Goal: Task Accomplishment & Management: Complete application form

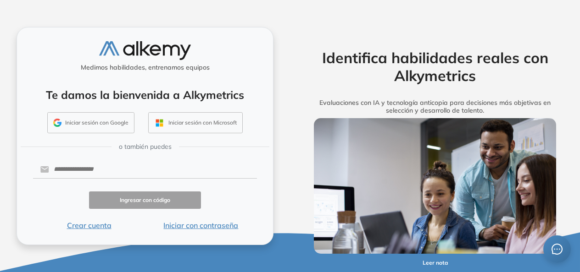
click at [112, 123] on button "Iniciar sesión con Google" at bounding box center [90, 122] width 87 height 21
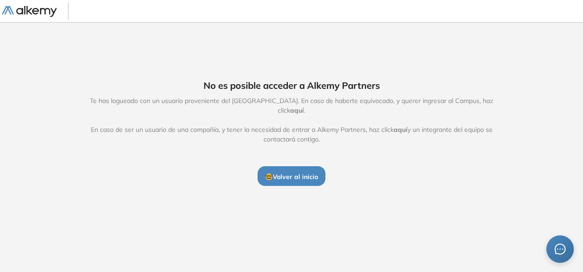
click at [304, 106] on span "aquí" at bounding box center [297, 110] width 14 height 8
click at [290, 173] on span "🤓 Volver al inicio" at bounding box center [291, 177] width 53 height 8
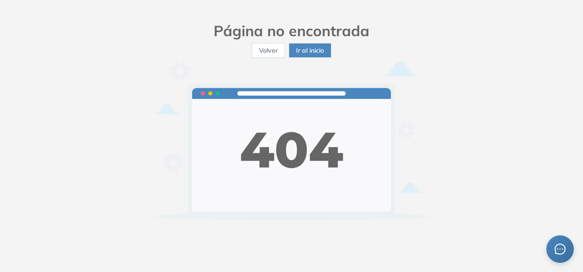
click at [313, 49] on span "Ir al inicio" at bounding box center [310, 50] width 28 height 10
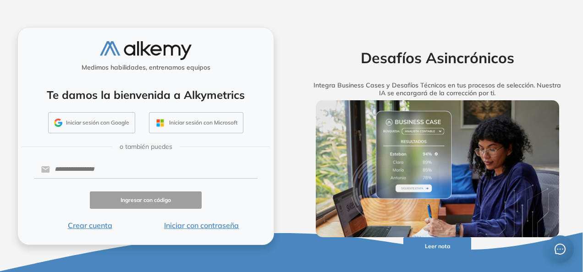
click at [109, 130] on button "Iniciar sesión con Google" at bounding box center [91, 122] width 87 height 21
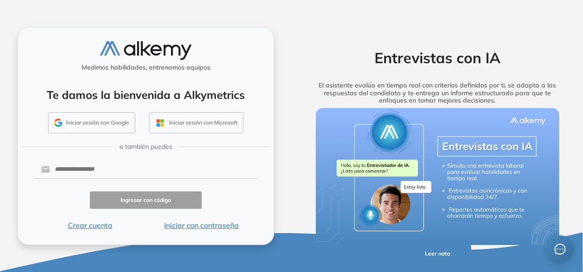
click at [104, 122] on button "Iniciar sesión con Google" at bounding box center [91, 122] width 87 height 21
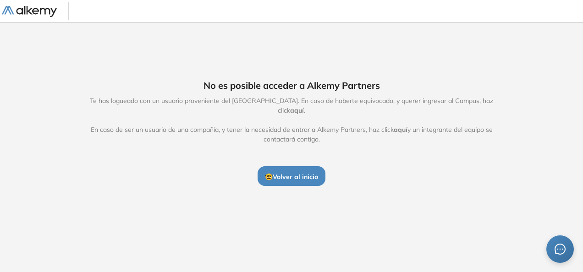
click at [398, 126] on span "aquí" at bounding box center [401, 130] width 14 height 8
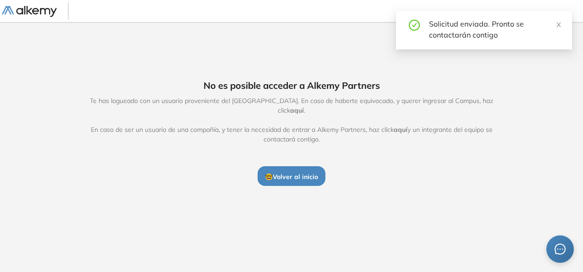
click at [464, 27] on div "Solicitud enviada. Pronto se contactarán contigo" at bounding box center [495, 29] width 132 height 22
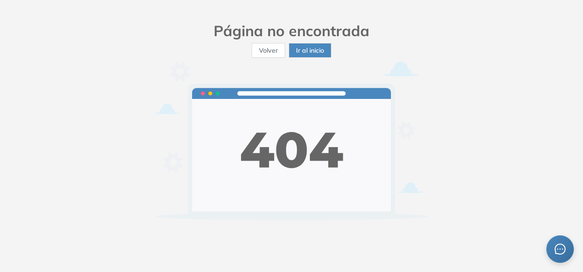
click at [277, 48] on span "Volver" at bounding box center [268, 50] width 19 height 10
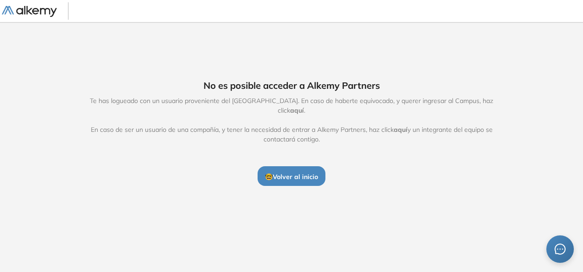
click at [294, 173] on span "🤓 Volver al inicio" at bounding box center [291, 177] width 53 height 8
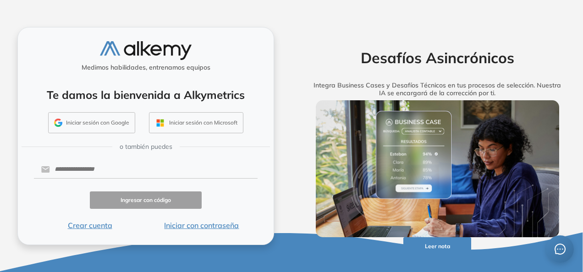
click at [283, 111] on div "Medimos habilidades, entrenamos equipos Te damos la bienvenida a Alkymetrics In…" at bounding box center [146, 136] width 292 height 272
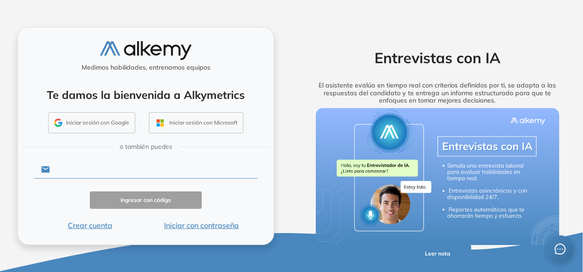
click at [91, 168] on input "text" at bounding box center [154, 169] width 208 height 17
type input "**********"
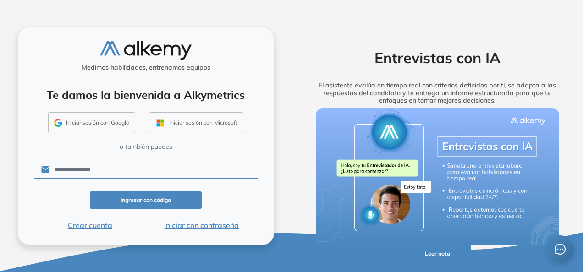
click at [181, 228] on button "Iniciar con contraseña" at bounding box center [202, 225] width 112 height 11
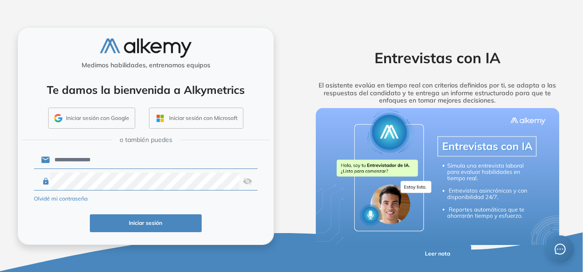
click at [249, 179] on img at bounding box center [247, 181] width 9 height 17
click at [166, 217] on button "Iniciar sesión" at bounding box center [146, 224] width 112 height 18
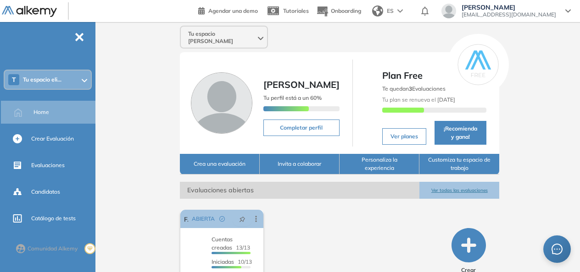
scroll to position [59, 0]
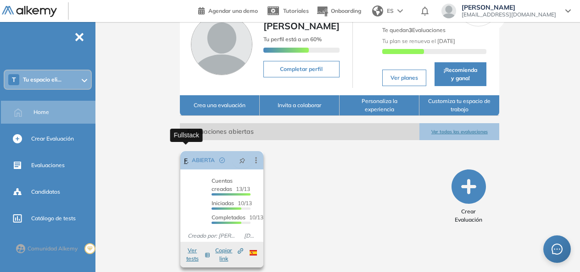
click at [186, 154] on link "Fullstack" at bounding box center [186, 160] width 4 height 18
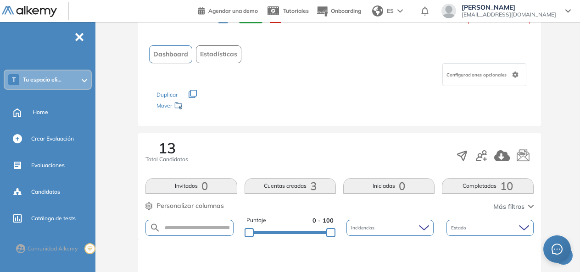
scroll to position [92, 0]
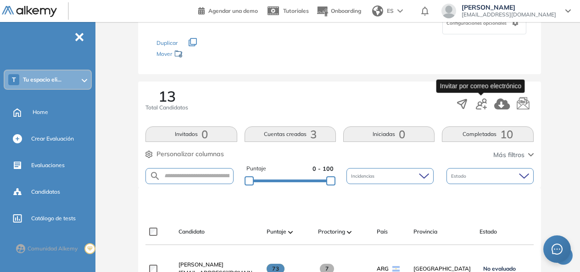
click at [481, 101] on icon "button" at bounding box center [481, 104] width 11 height 11
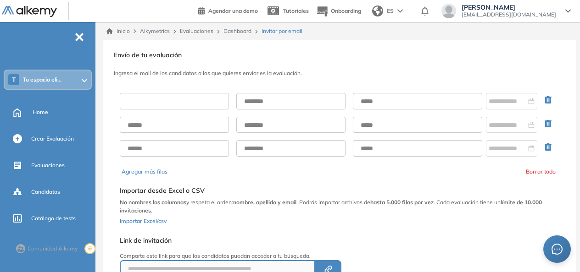
click at [186, 94] on input "text" at bounding box center [174, 101] width 109 height 17
click at [270, 62] on div "**********" at bounding box center [339, 186] width 473 height 293
click at [388, 100] on input "text" at bounding box center [417, 101] width 129 height 17
paste input "**********"
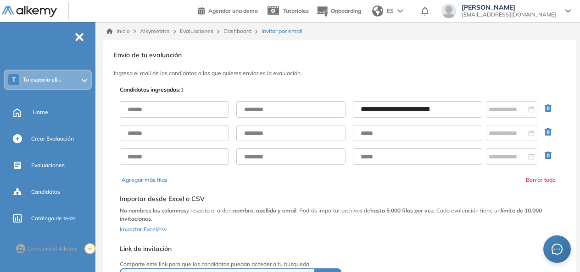
type input "**********"
click at [188, 109] on input "text" at bounding box center [174, 109] width 109 height 17
type input "*****"
click at [269, 111] on input "text" at bounding box center [290, 109] width 109 height 17
type input "**********"
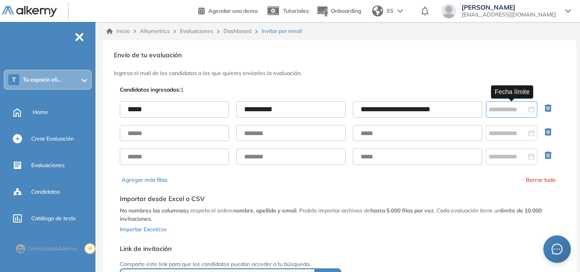
click at [529, 111] on div at bounding box center [512, 110] width 46 height 10
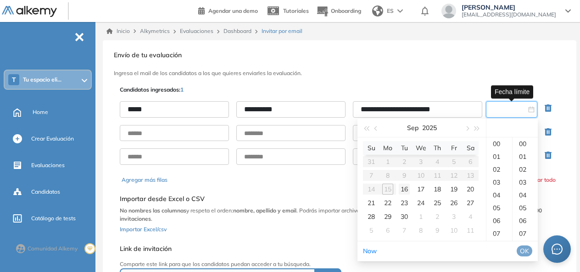
type input "**********"
click at [388, 191] on table "Su Mo Tu We Th Fr Sa 31 1 2 3 4 5 6 7 8 9 10 11 12 13 14 15 16 17 18 19 20 21 2…" at bounding box center [421, 189] width 116 height 96
click at [404, 189] on div "16" at bounding box center [404, 189] width 11 height 11
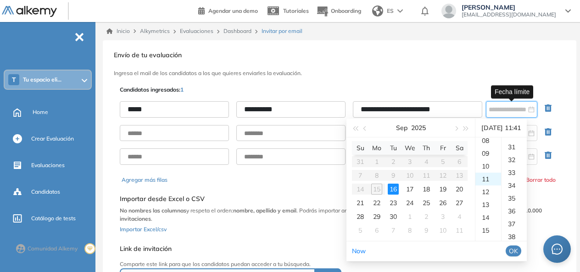
scroll to position [527, 0]
click at [445, 188] on div "19" at bounding box center [442, 189] width 11 height 11
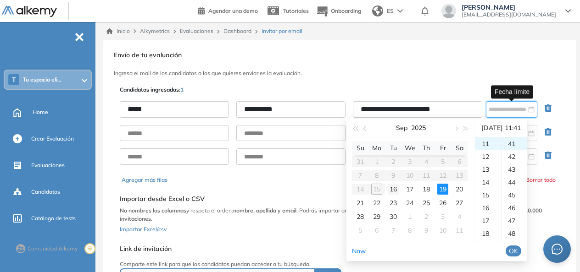
click at [395, 189] on div "16" at bounding box center [393, 189] width 11 height 11
click at [443, 190] on div "19" at bounding box center [442, 189] width 11 height 11
click at [393, 189] on div "16" at bounding box center [393, 189] width 11 height 11
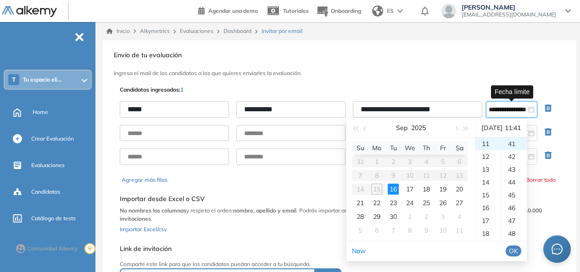
click at [393, 189] on div "16" at bounding box center [393, 189] width 11 height 11
click at [443, 188] on div "19" at bounding box center [442, 189] width 11 height 11
click at [486, 220] on div "17" at bounding box center [488, 221] width 26 height 13
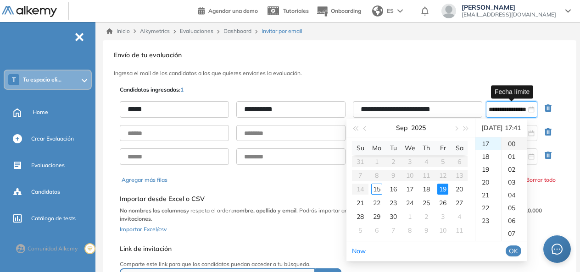
click at [522, 143] on div "00" at bounding box center [513, 144] width 25 height 13
type input "**********"
click at [518, 250] on span "OK" at bounding box center [513, 251] width 9 height 10
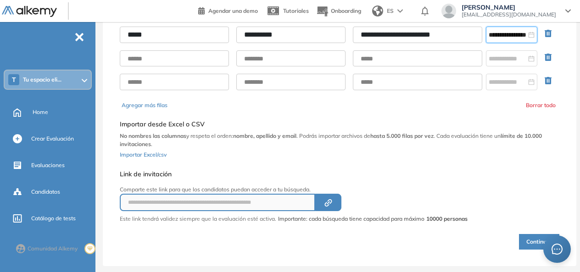
scroll to position [89, 0]
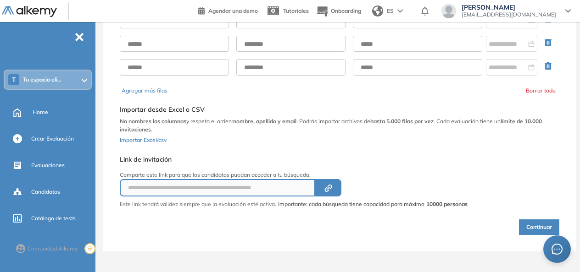
click at [547, 223] on button "Continuar" at bounding box center [539, 228] width 40 height 16
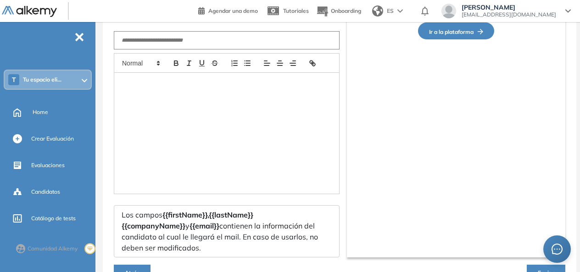
type input "**********"
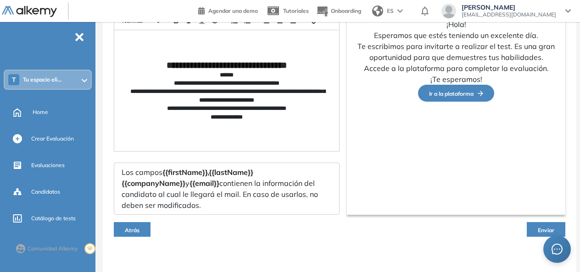
scroll to position [141, 0]
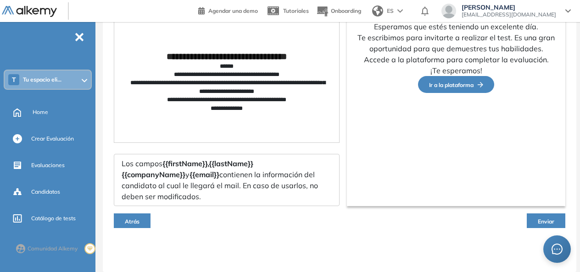
click at [541, 224] on span "Enviar" at bounding box center [546, 221] width 17 height 7
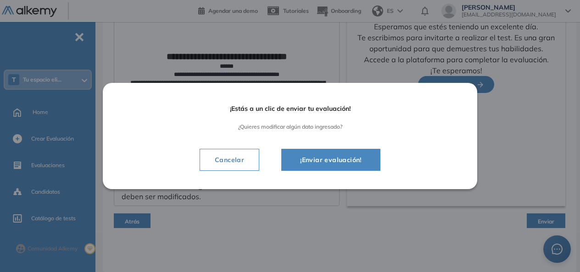
click at [338, 156] on span "¡Enviar evaluación!" at bounding box center [331, 160] width 76 height 11
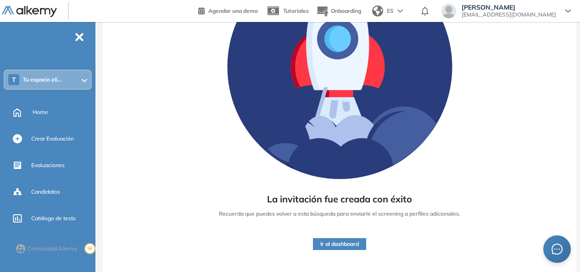
scroll to position [132, 0]
